Goal: Find contact information: Find contact information

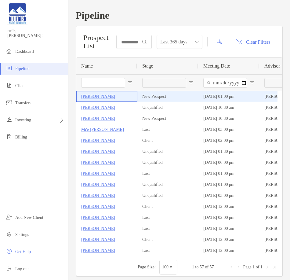
click at [91, 98] on p "[PERSON_NAME]" at bounding box center [98, 97] width 34 height 8
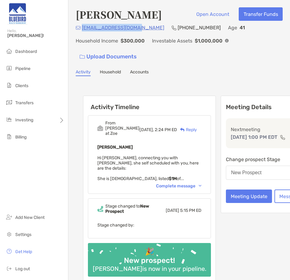
drag, startPoint x: 140, startPoint y: 28, endPoint x: 83, endPoint y: 27, distance: 56.9
click at [83, 27] on div "[EMAIL_ADDRESS][DOMAIN_NAME] [PHONE_NUMBER] Age [DEMOGRAPHIC_DATA] Household In…" at bounding box center [179, 43] width 207 height 39
copy p "[EMAIL_ADDRESS][DOMAIN_NAME]"
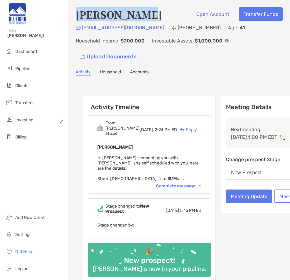
drag, startPoint x: 77, startPoint y: 15, endPoint x: 139, endPoint y: 16, distance: 61.8
click at [139, 16] on h4 "[PERSON_NAME]" at bounding box center [119, 14] width 86 height 14
copy h4 "[PERSON_NAME]"
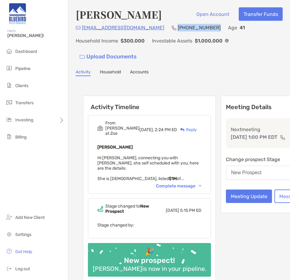
drag, startPoint x: 172, startPoint y: 28, endPoint x: 149, endPoint y: 28, distance: 23.2
click at [149, 28] on div "[EMAIL_ADDRESS][DOMAIN_NAME] [PHONE_NUMBER] Age [DEMOGRAPHIC_DATA] Household In…" at bounding box center [179, 43] width 207 height 39
copy p "[PHONE_NUMBER]"
click at [159, 187] on div "Complete message" at bounding box center [179, 185] width 46 height 5
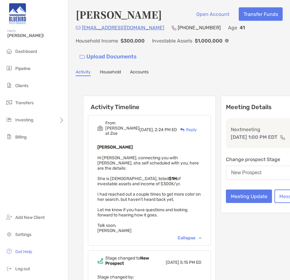
scroll to position [31, 0]
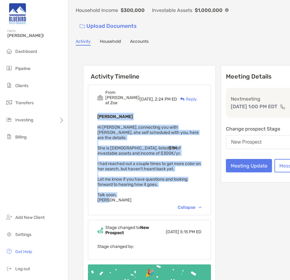
drag, startPoint x: 109, startPoint y: 205, endPoint x: 98, endPoint y: 122, distance: 84.2
click at [98, 122] on div "[PERSON_NAME] Hi [PERSON_NAME], connecting you with [PERSON_NAME], she self sch…" at bounding box center [150, 158] width 104 height 90
copy div "[PERSON_NAME] Hi [PERSON_NAME], connecting you with [PERSON_NAME], she self sch…"
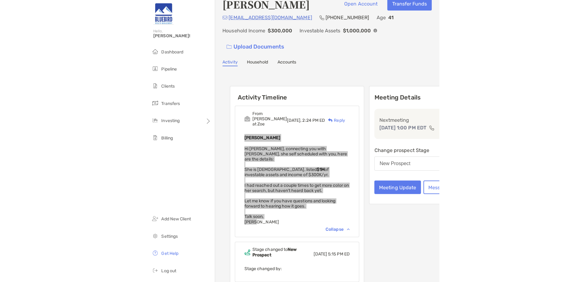
scroll to position [0, 0]
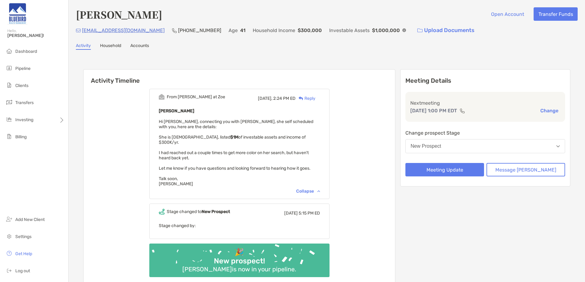
click at [219, 57] on div "Activity Timeline From [PERSON_NAME] at Zoe [DATE], 2:24 PM ED Reply [PERSON_NA…" at bounding box center [326, 179] width 501 height 246
